Goal: Task Accomplishment & Management: Manage account settings

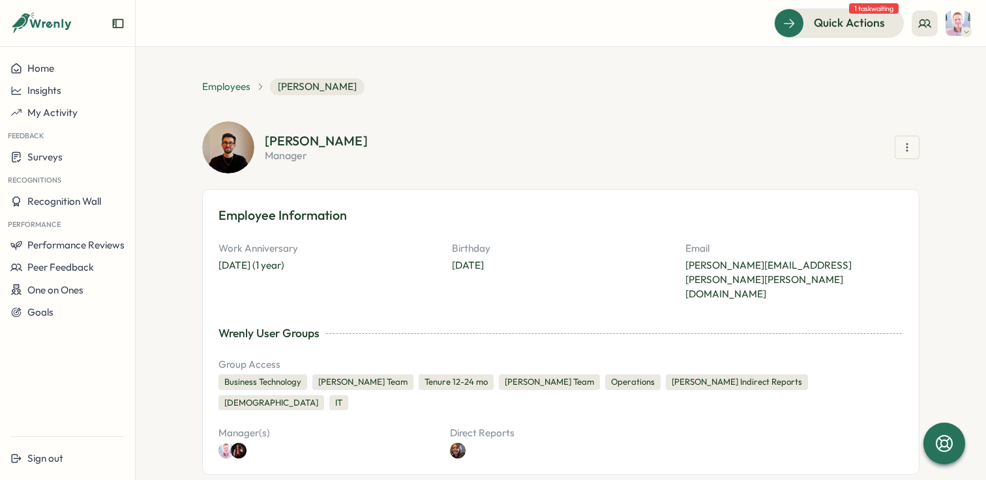
click at [228, 83] on span "Employees" at bounding box center [226, 87] width 48 height 14
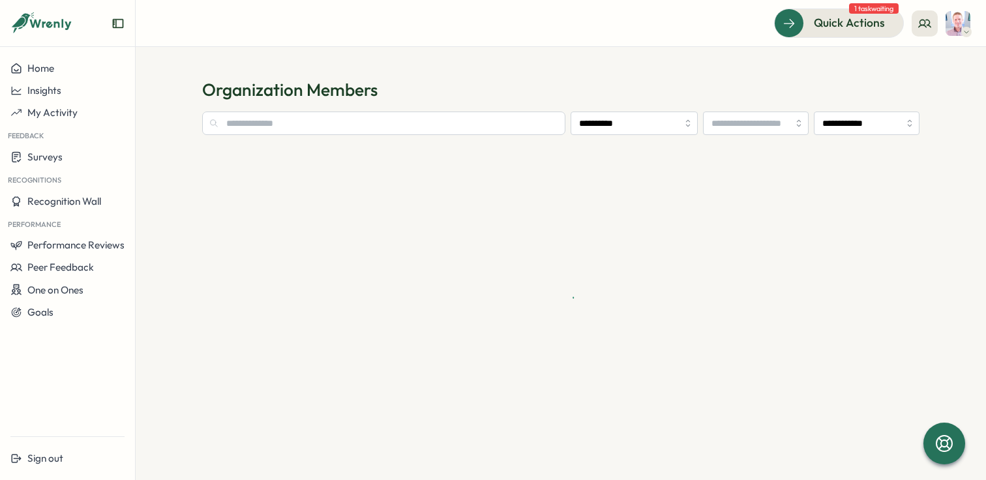
type input "**********"
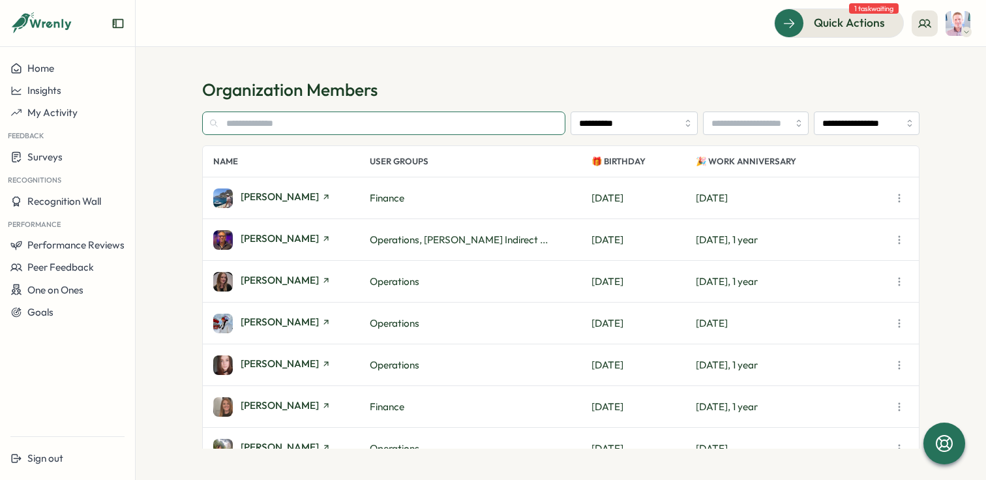
click at [271, 115] on input "text" at bounding box center [383, 123] width 363 height 23
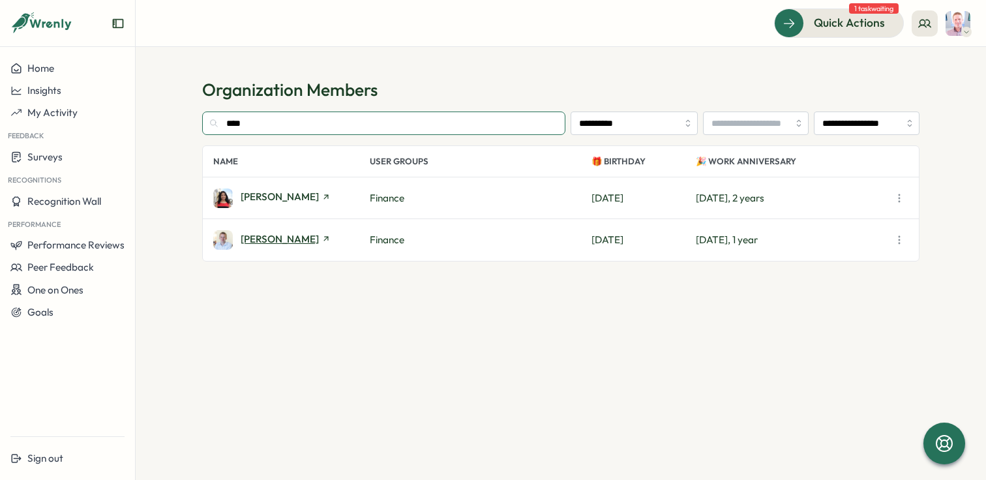
type input "****"
click at [292, 243] on span "[PERSON_NAME]" at bounding box center [280, 239] width 78 height 10
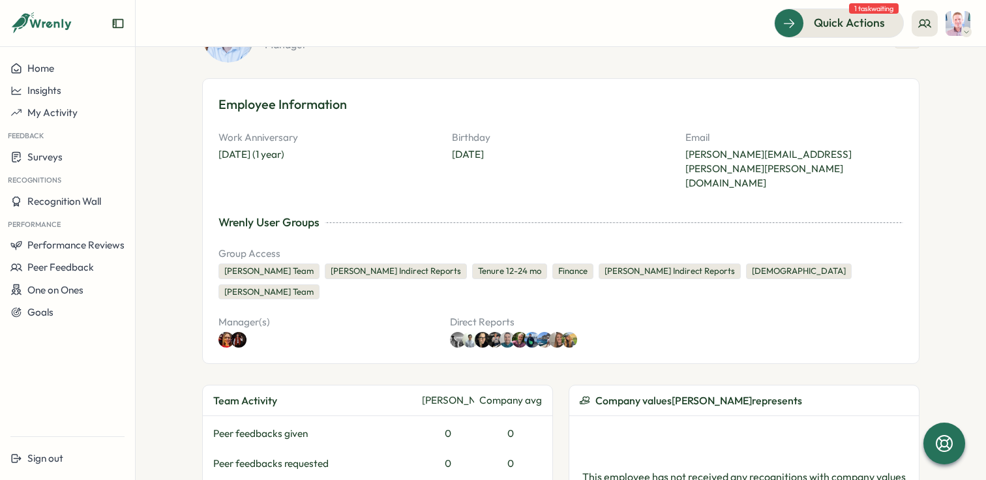
scroll to position [95, 0]
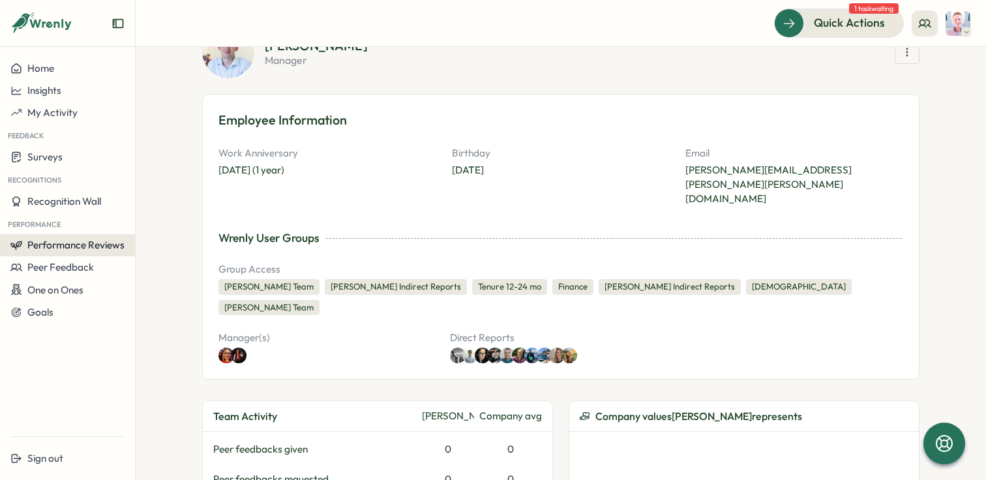
click at [82, 250] on span "Performance Reviews" at bounding box center [75, 245] width 97 height 12
click at [150, 243] on div "Reviews" at bounding box center [156, 232] width 47 height 25
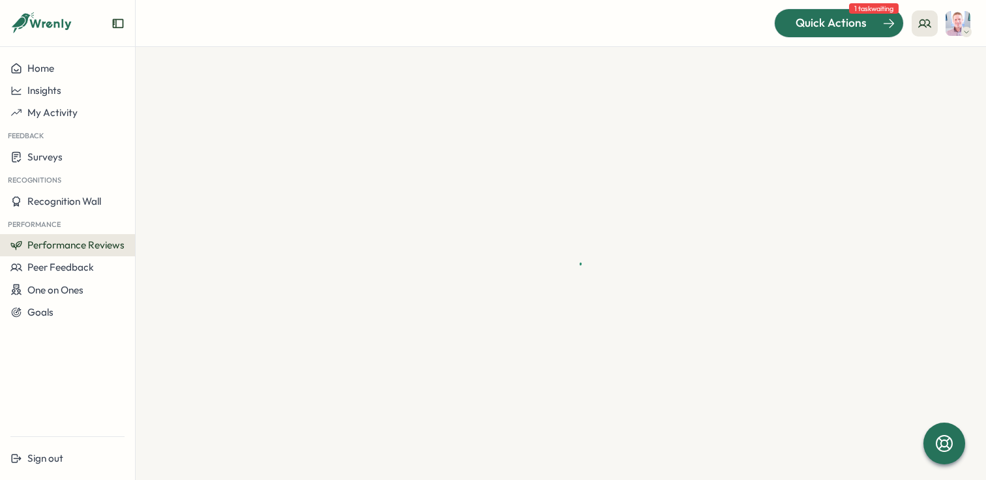
click at [860, 29] on span "Quick Actions" at bounding box center [831, 22] width 71 height 17
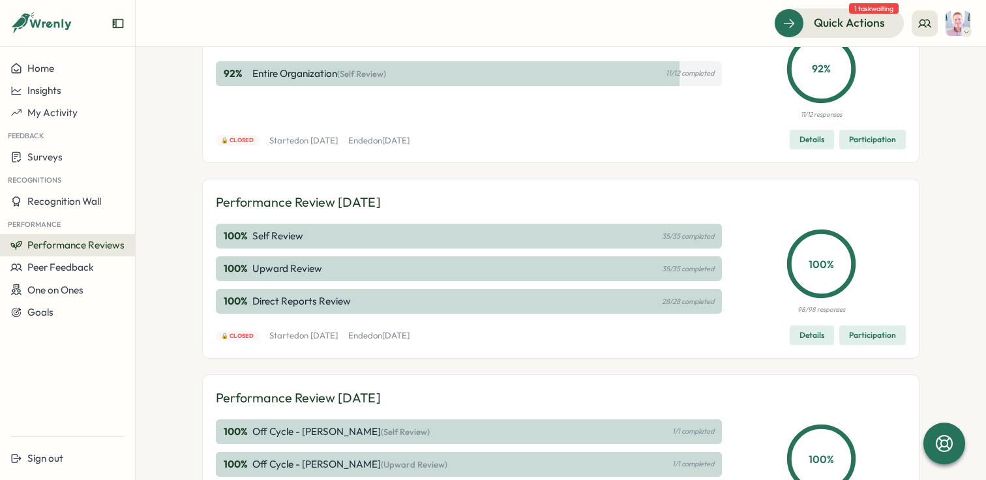
scroll to position [310, 0]
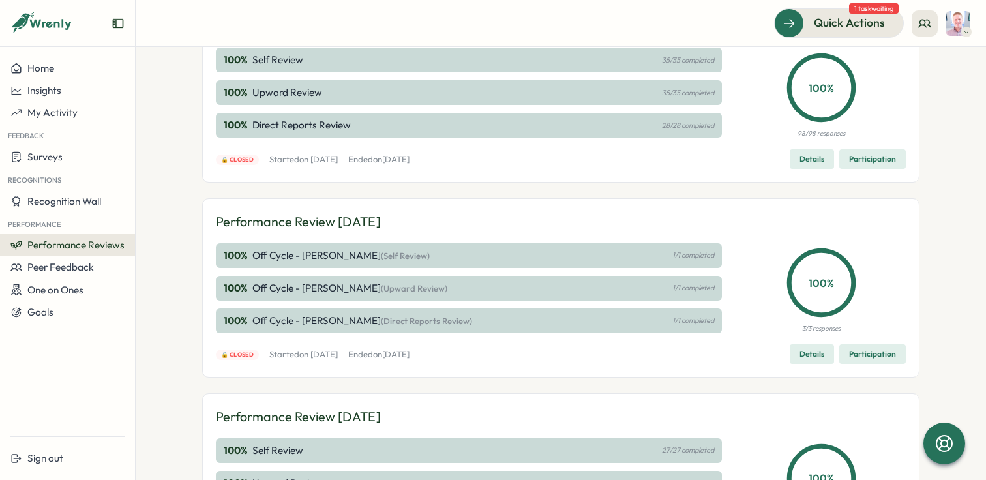
click at [796, 151] on button "Details" at bounding box center [812, 159] width 44 height 20
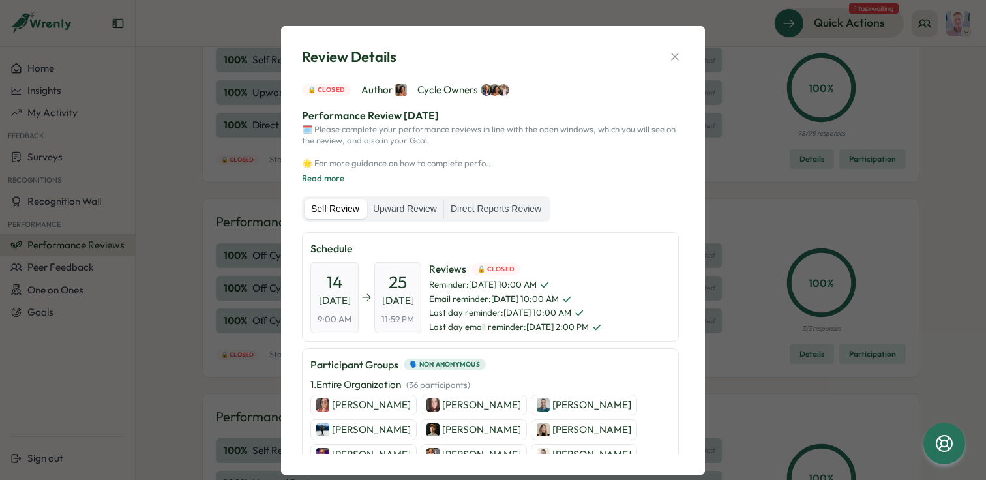
scroll to position [21, 0]
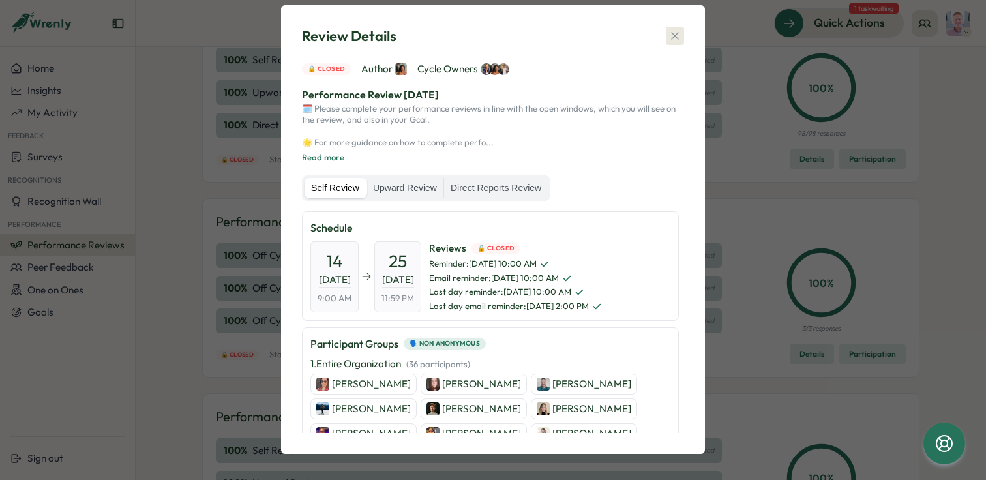
click at [671, 31] on icon "button" at bounding box center [675, 35] width 13 height 13
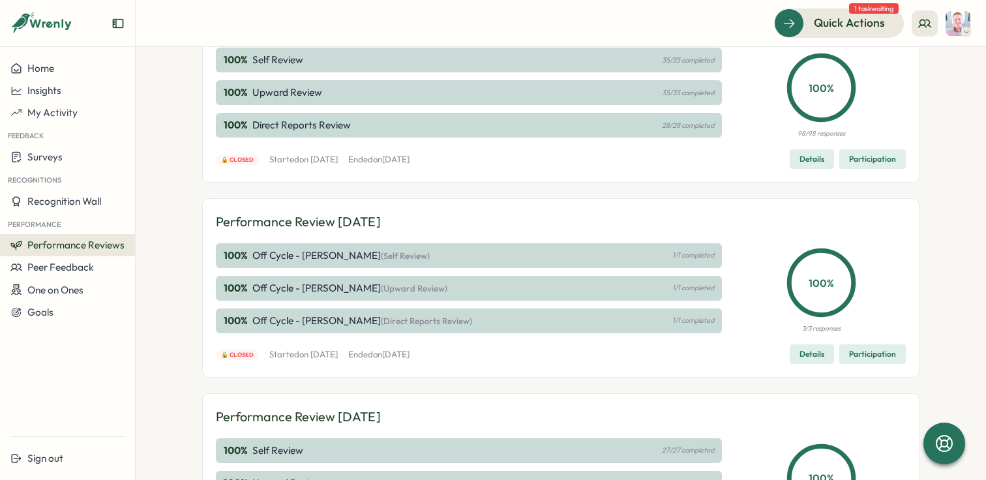
click at [873, 159] on span "Participation" at bounding box center [872, 159] width 47 height 18
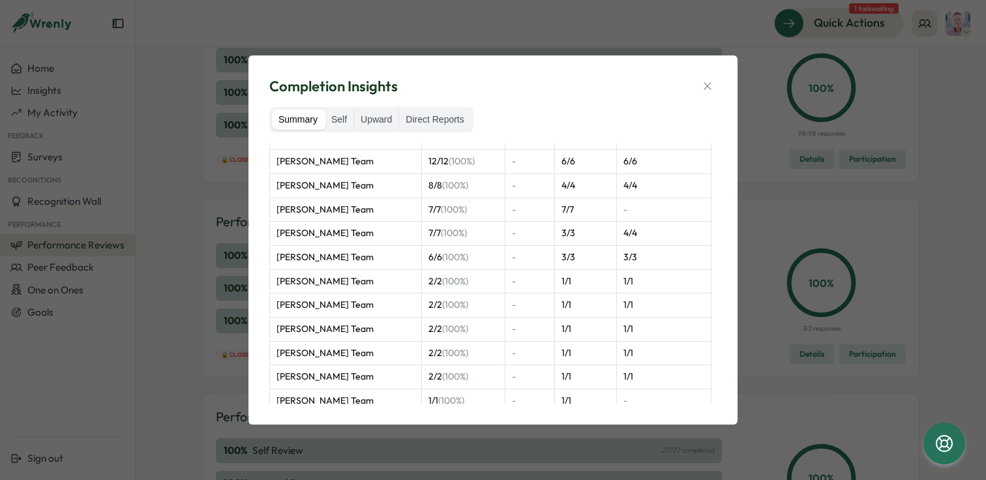
scroll to position [74, 0]
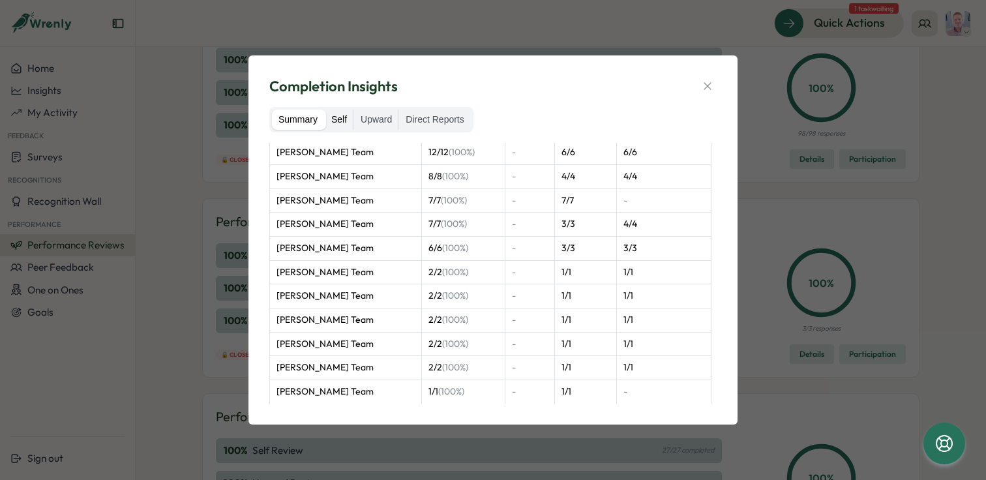
click at [336, 119] on label "Self" at bounding box center [339, 120] width 29 height 21
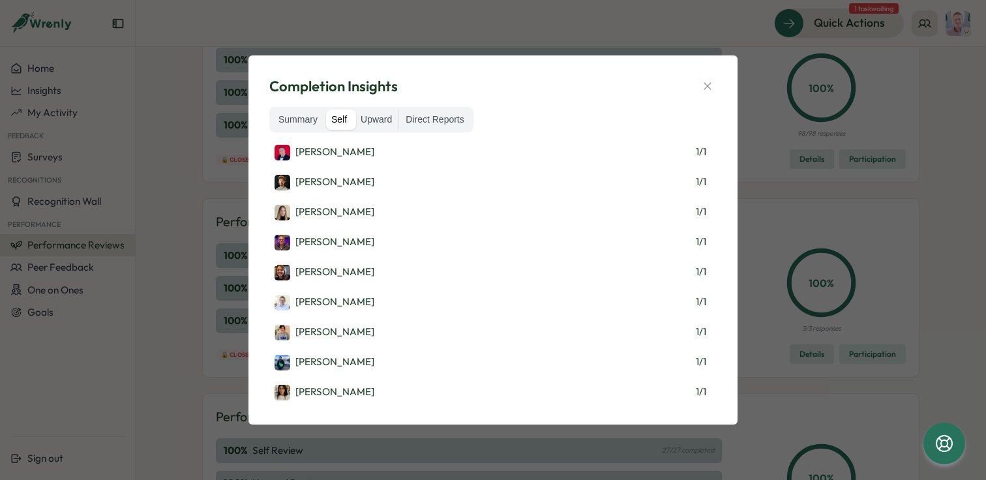
scroll to position [455, 0]
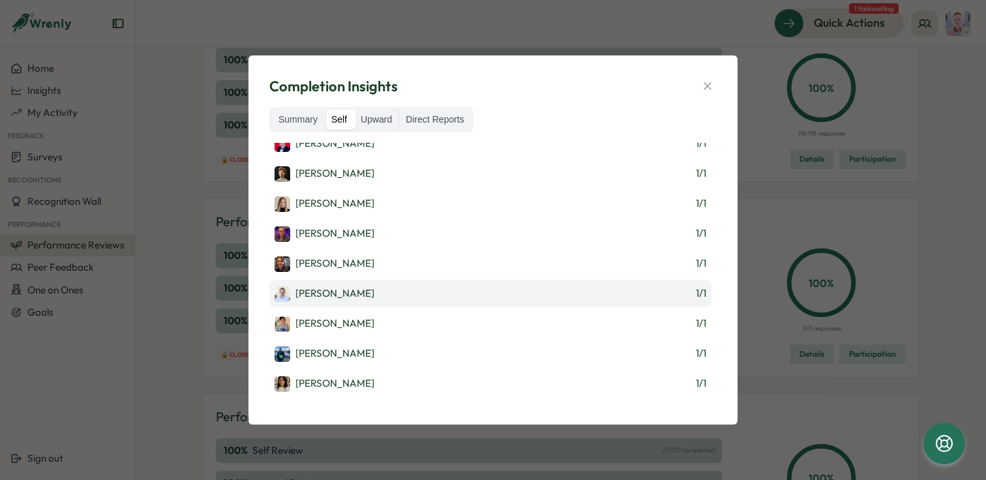
click at [323, 290] on div "[PERSON_NAME]" at bounding box center [325, 294] width 100 height 16
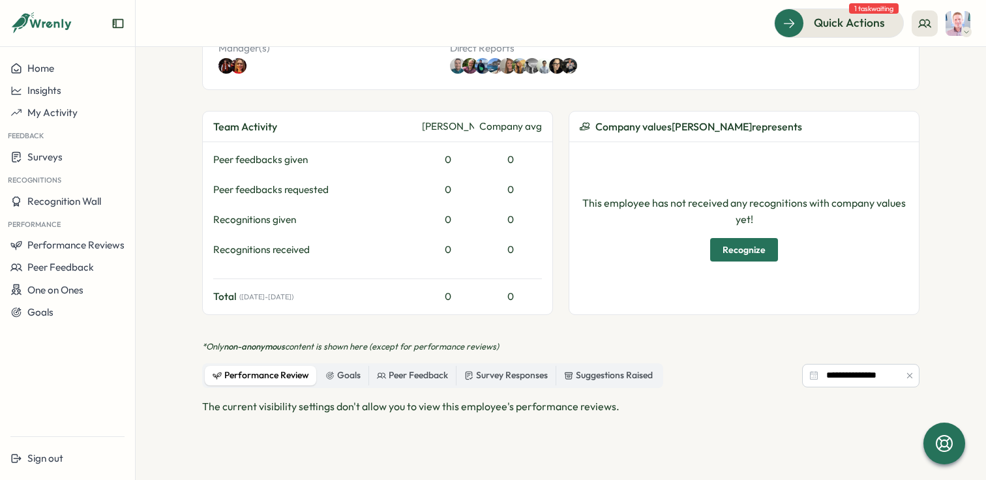
scroll to position [369, 0]
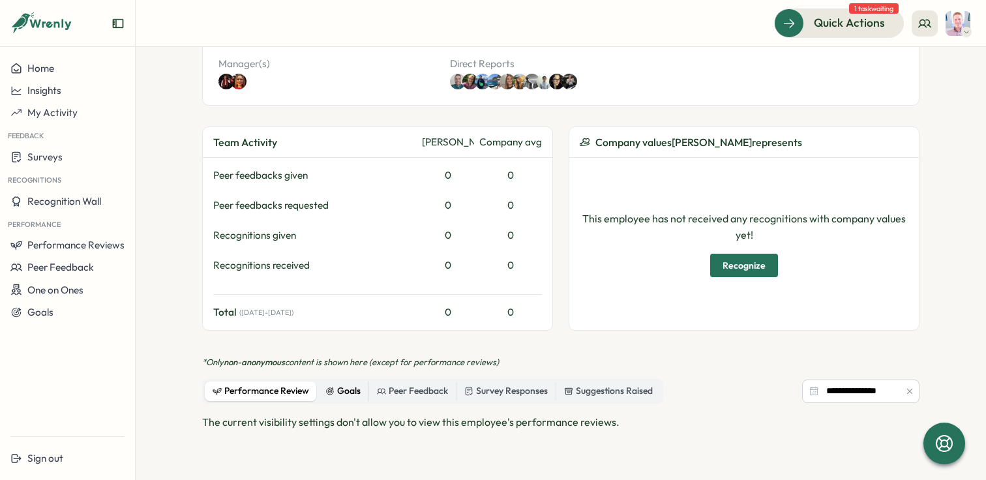
click at [331, 384] on div "Goals" at bounding box center [343, 391] width 35 height 14
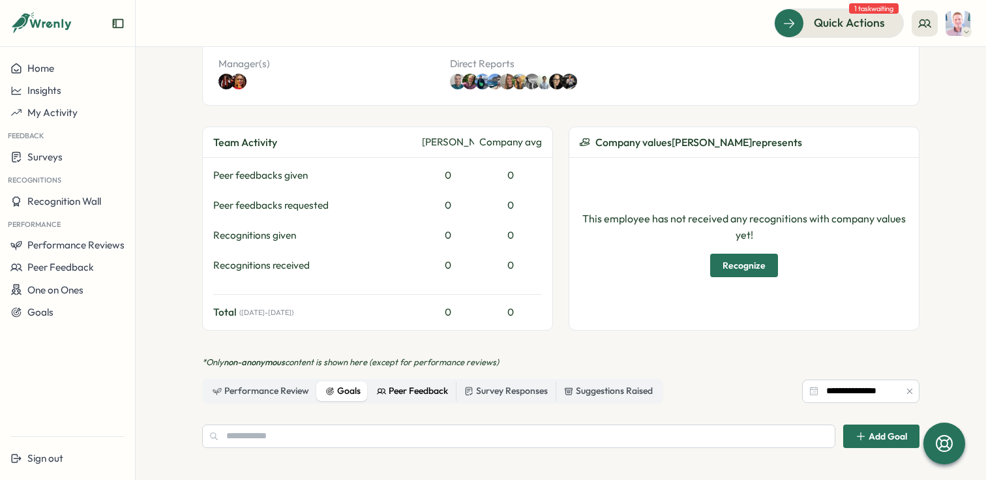
click at [388, 382] on label "Peer Feedback" at bounding box center [412, 392] width 87 height 20
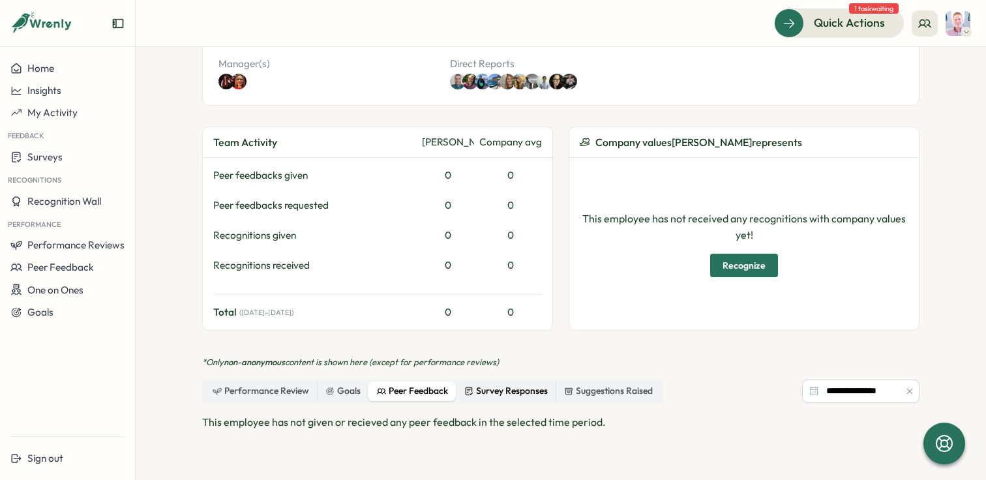
click at [478, 384] on div "Survey Responses" at bounding box center [505, 391] width 83 height 14
click at [582, 379] on div "Performance Review Goals Peer Feedback Survey Responses Suggestions Raised" at bounding box center [432, 391] width 461 height 25
click at [592, 382] on label "Suggestions Raised" at bounding box center [608, 392] width 104 height 20
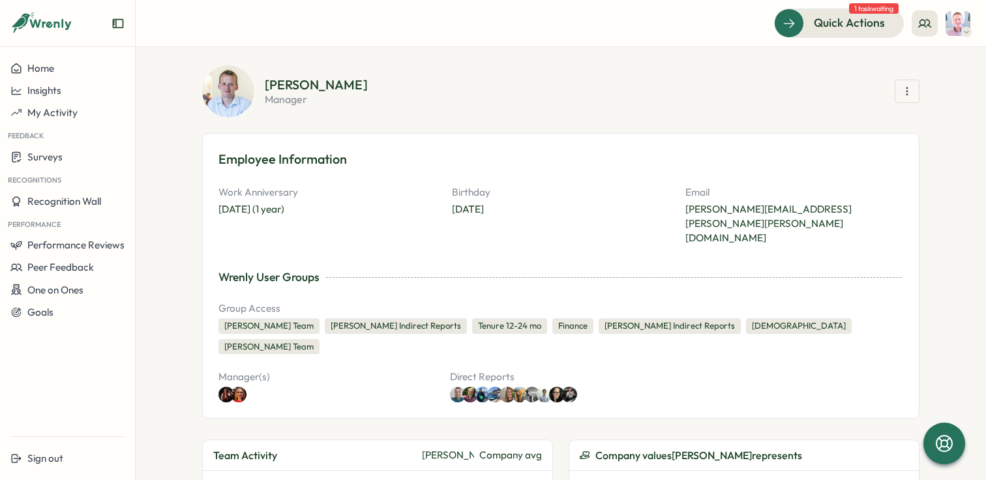
scroll to position [0, 0]
